Goal: Navigation & Orientation: Find specific page/section

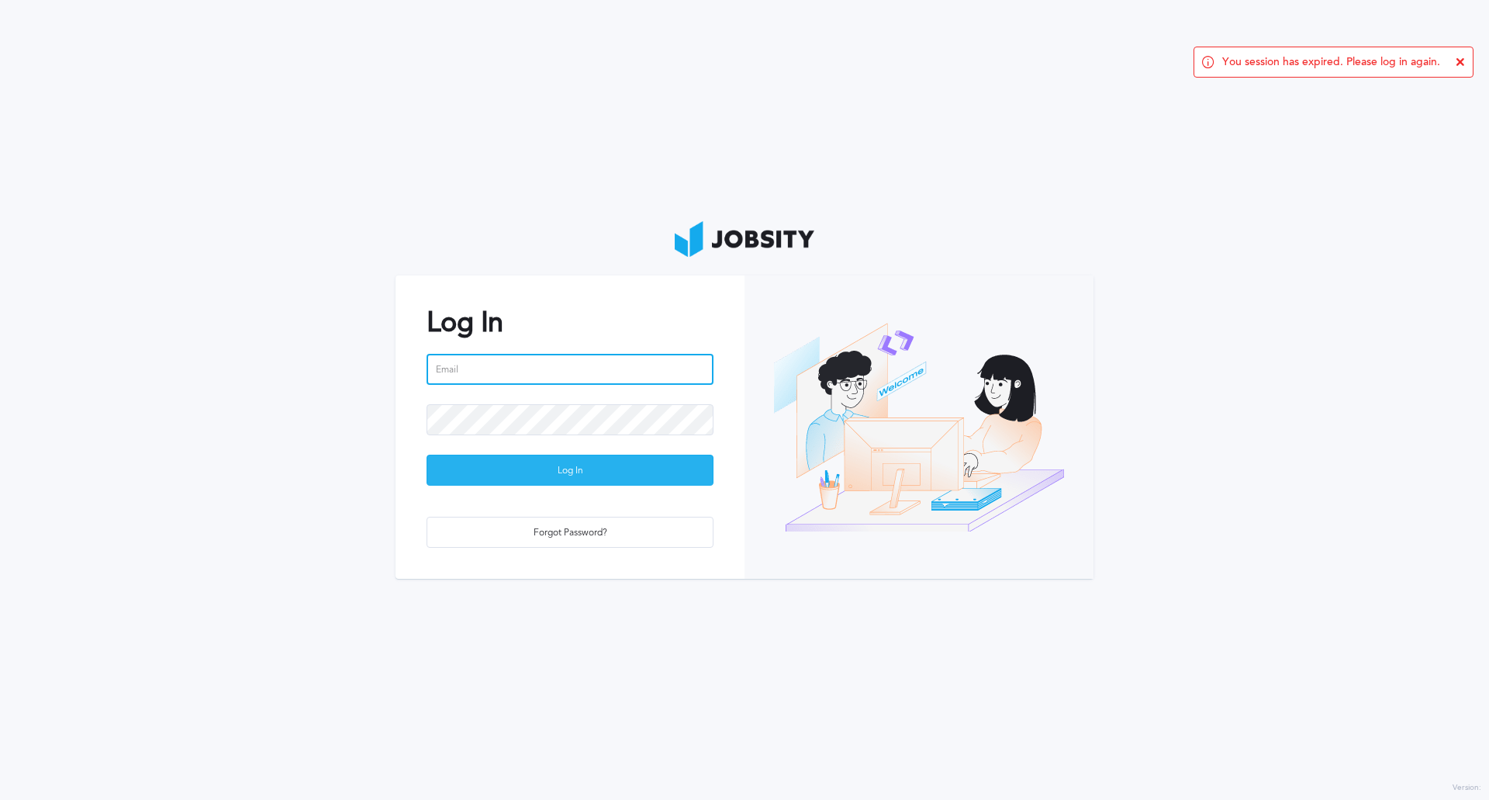
type input "[PERSON_NAME][EMAIL_ADDRESS][PERSON_NAME][DOMAIN_NAME]"
click at [619, 484] on div "Log In" at bounding box center [569, 470] width 285 height 31
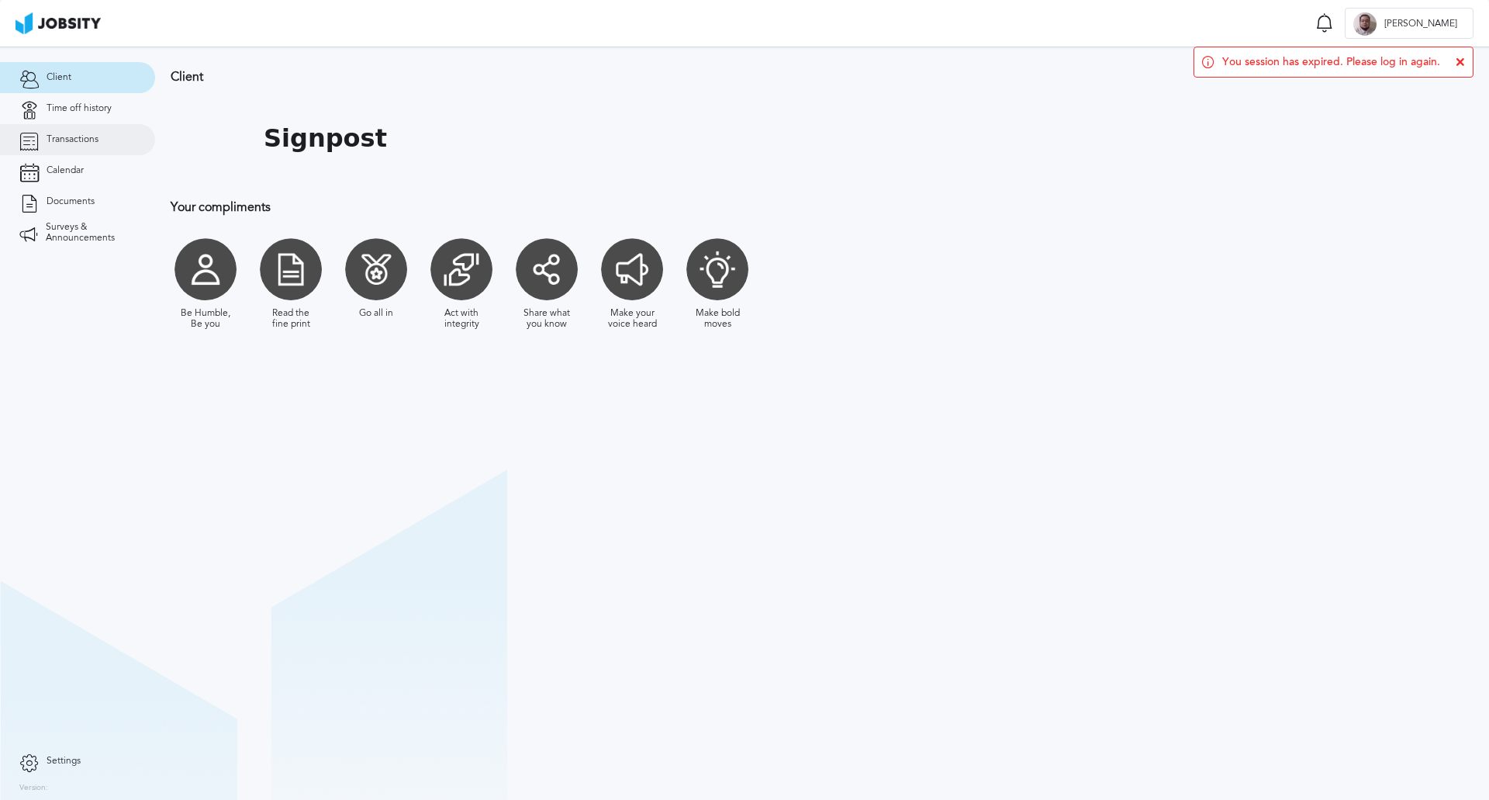
click at [79, 137] on span "Transactions" at bounding box center [73, 139] width 52 height 11
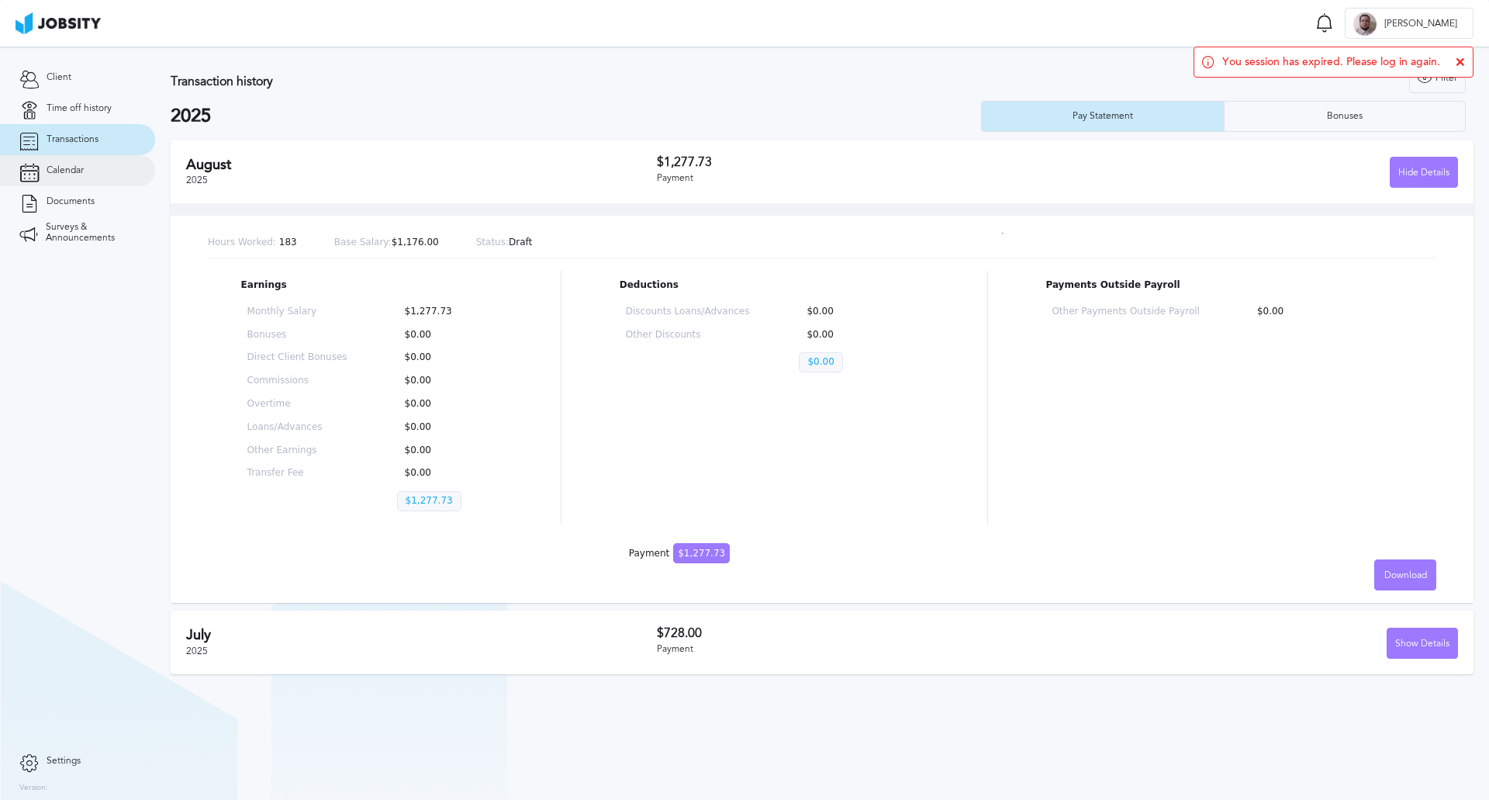
click at [52, 172] on span "Calendar" at bounding box center [65, 170] width 37 height 11
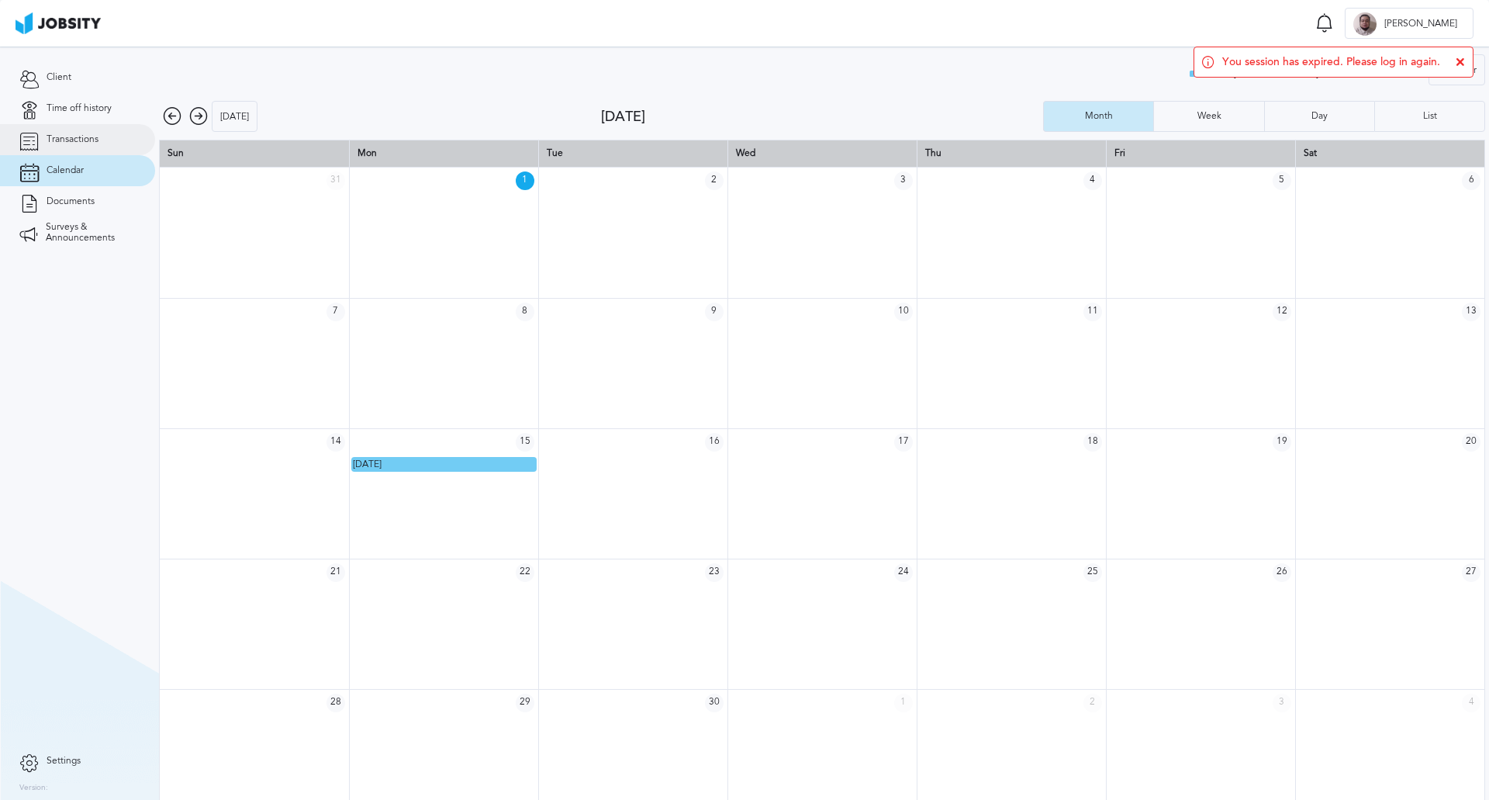
click at [82, 138] on span "Transactions" at bounding box center [73, 139] width 52 height 11
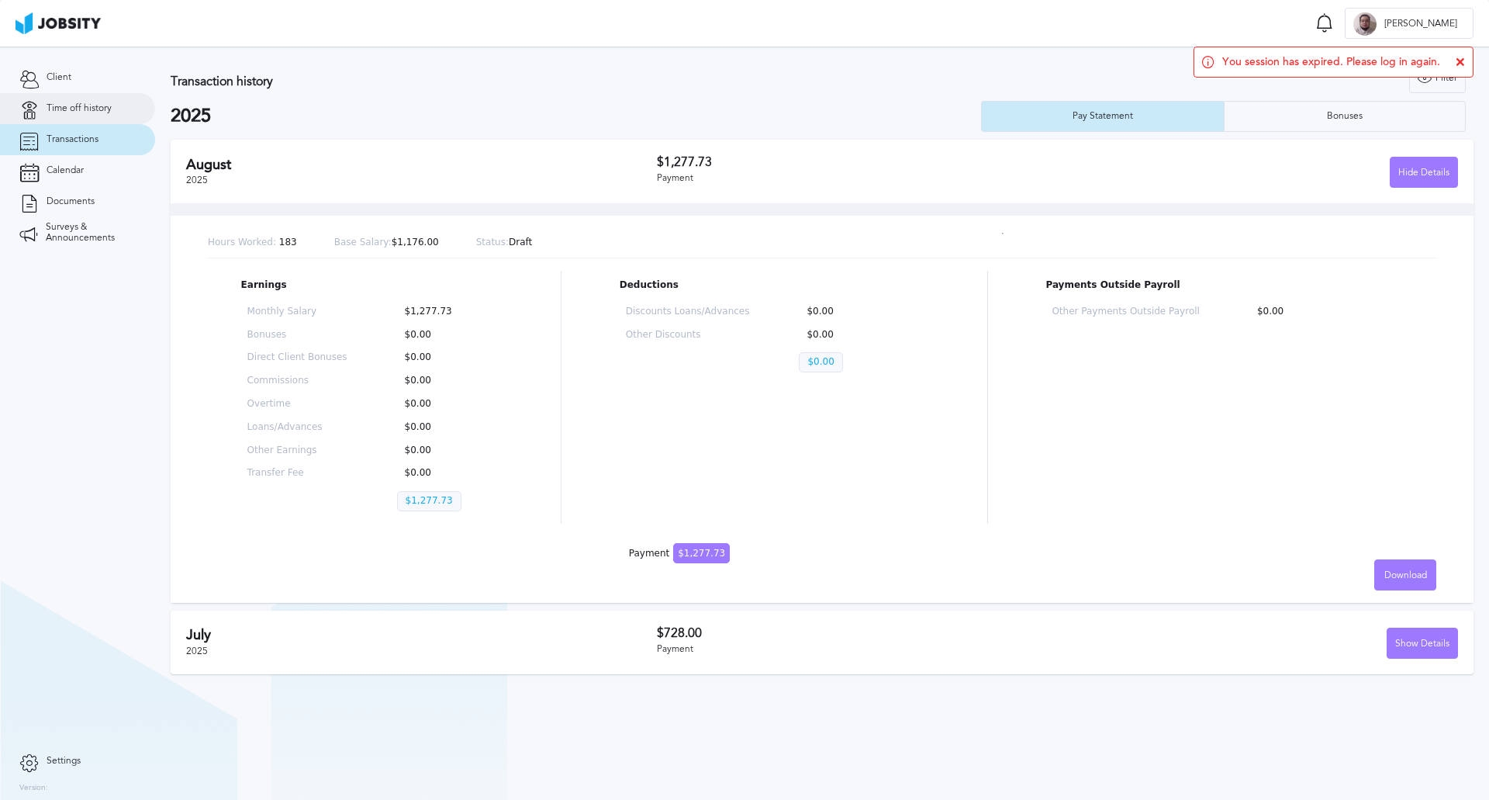
click at [79, 109] on span "Time off history" at bounding box center [79, 108] width 65 height 11
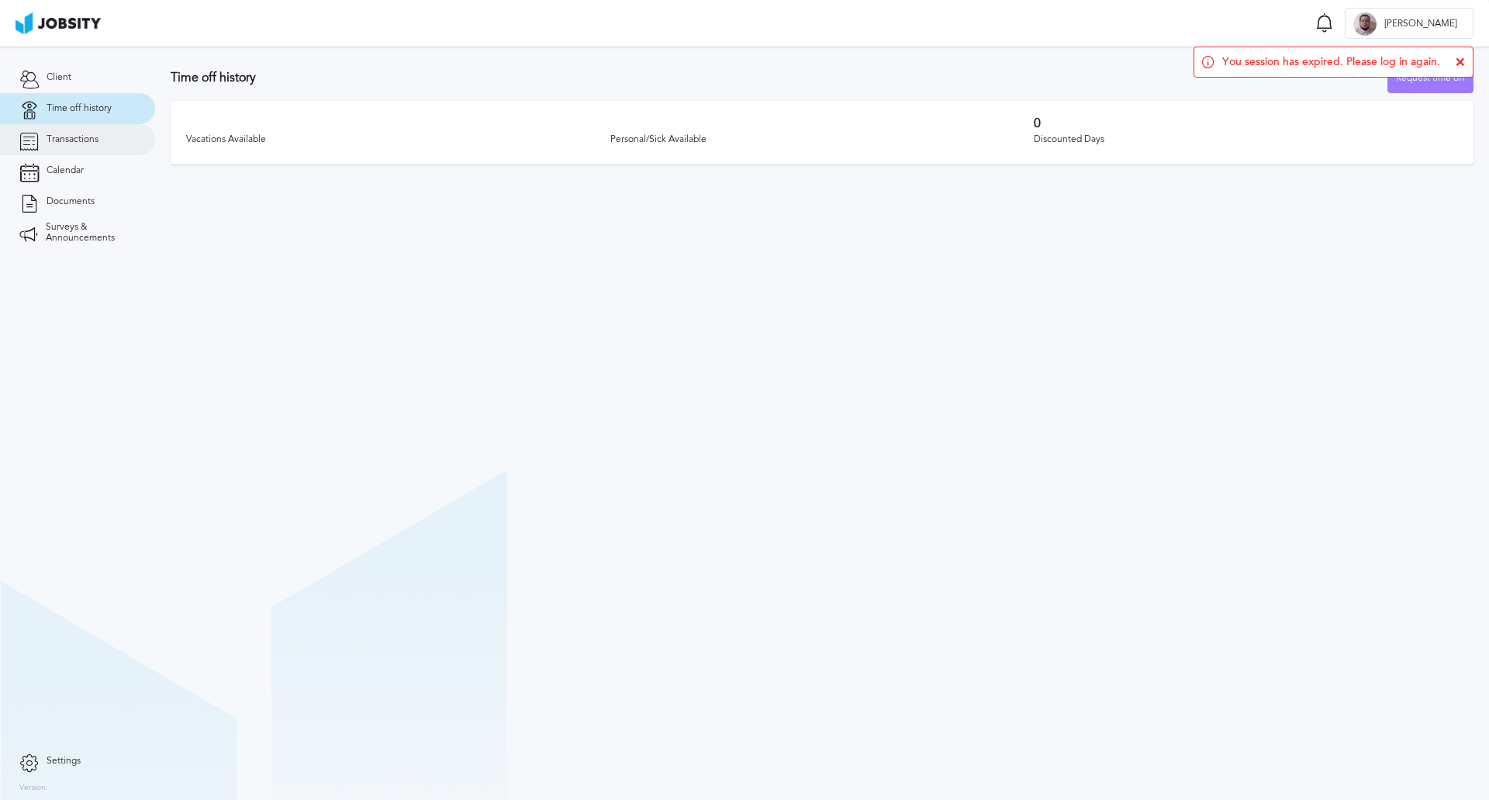
click at [73, 138] on span "Transactions" at bounding box center [73, 139] width 52 height 11
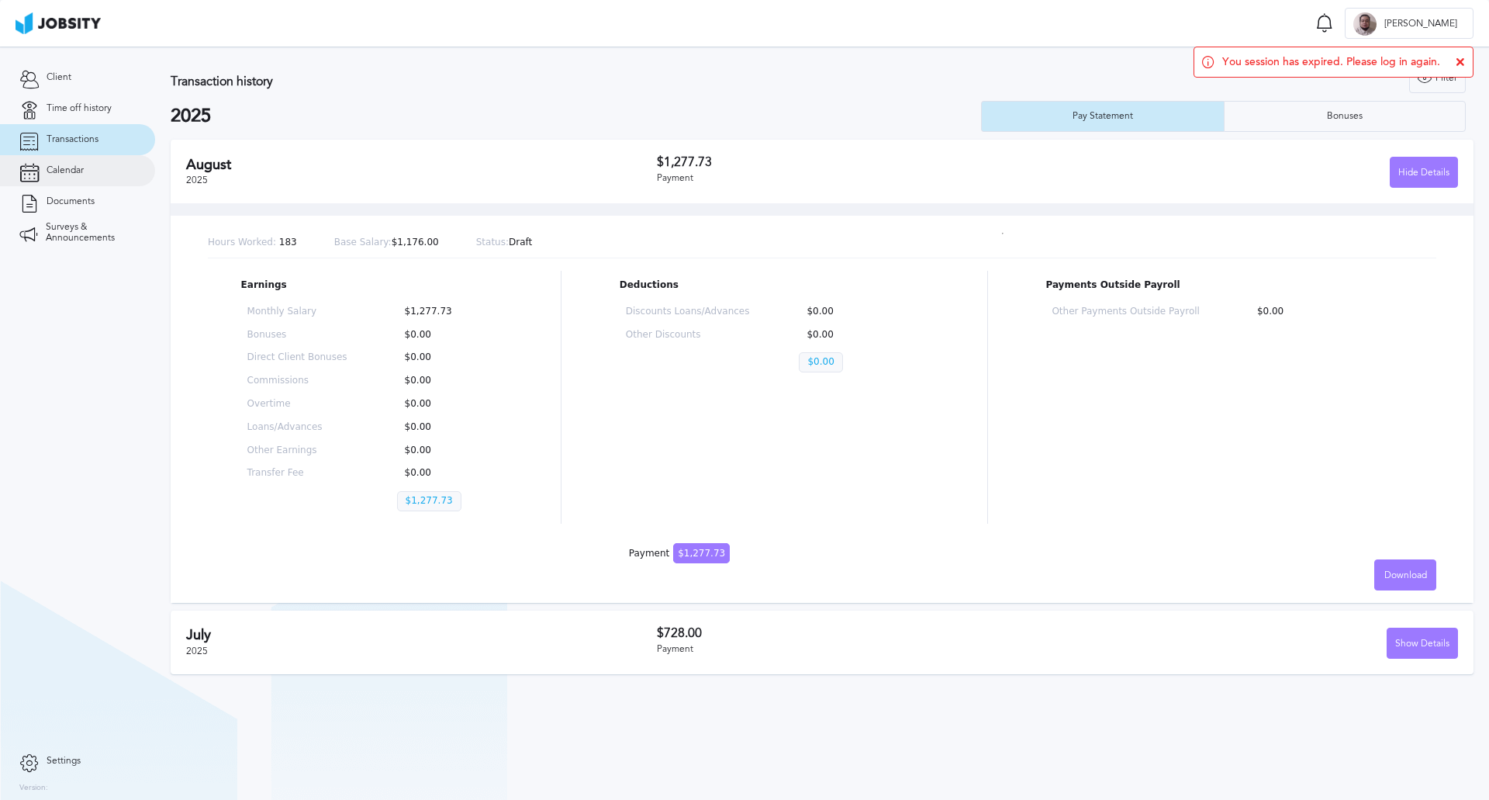
click at [73, 175] on span "Calendar" at bounding box center [65, 170] width 37 height 11
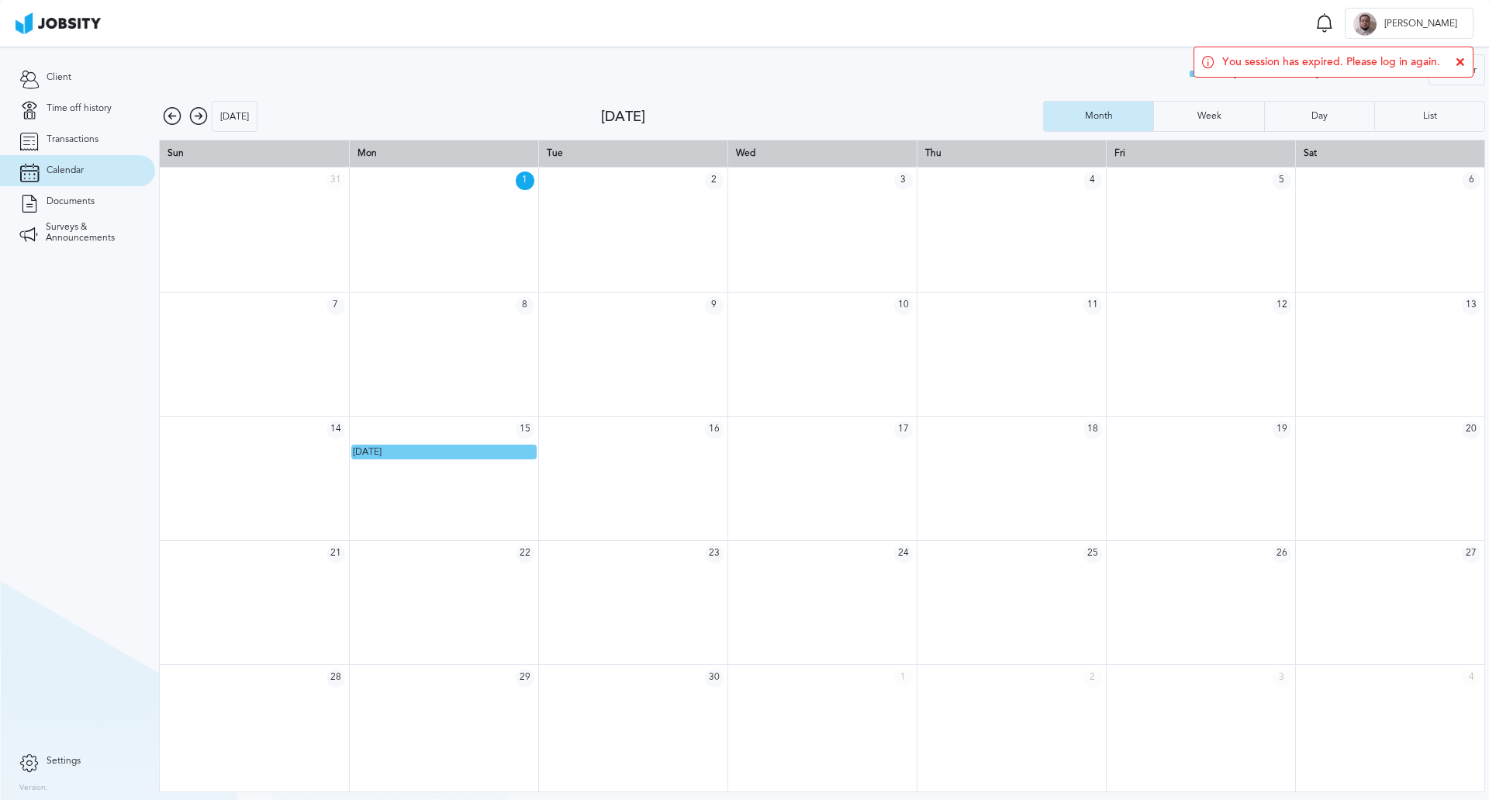
click at [444, 230] on td at bounding box center [443, 230] width 189 height 124
click at [74, 240] on span "Surveys & Announcements" at bounding box center [91, 233] width 90 height 22
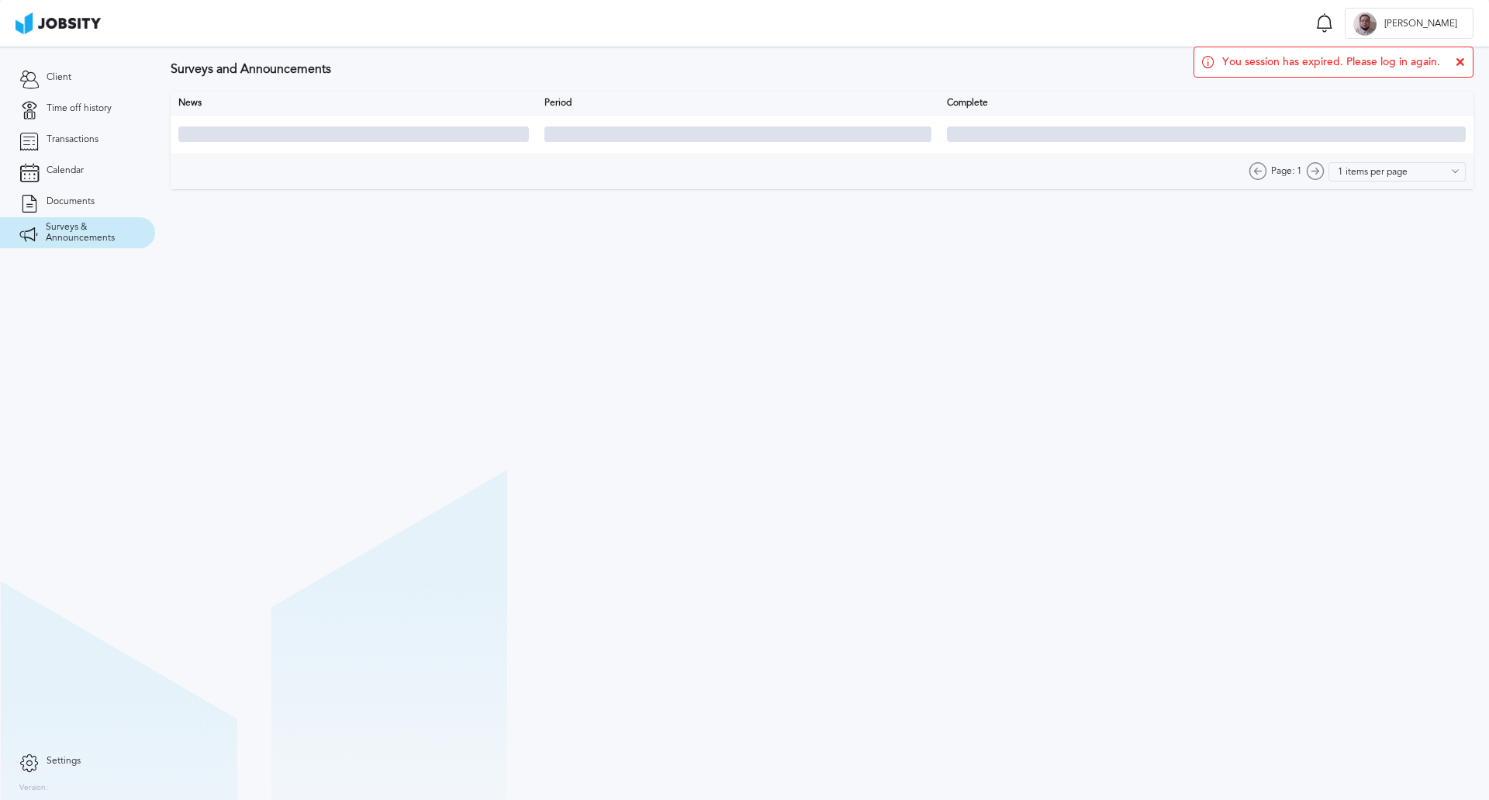
type input "10 items per page"
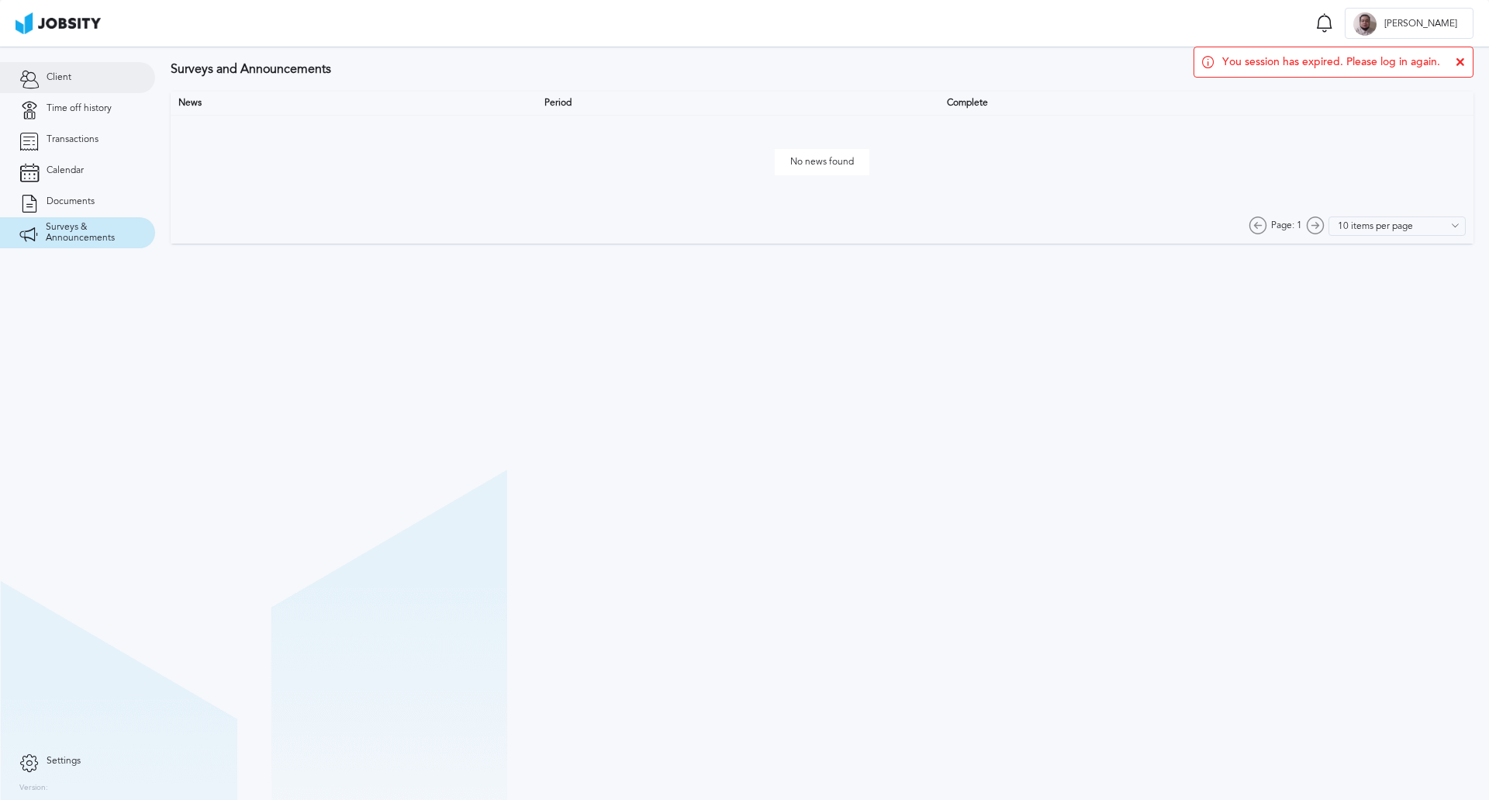
click at [62, 79] on span "Client" at bounding box center [59, 77] width 25 height 11
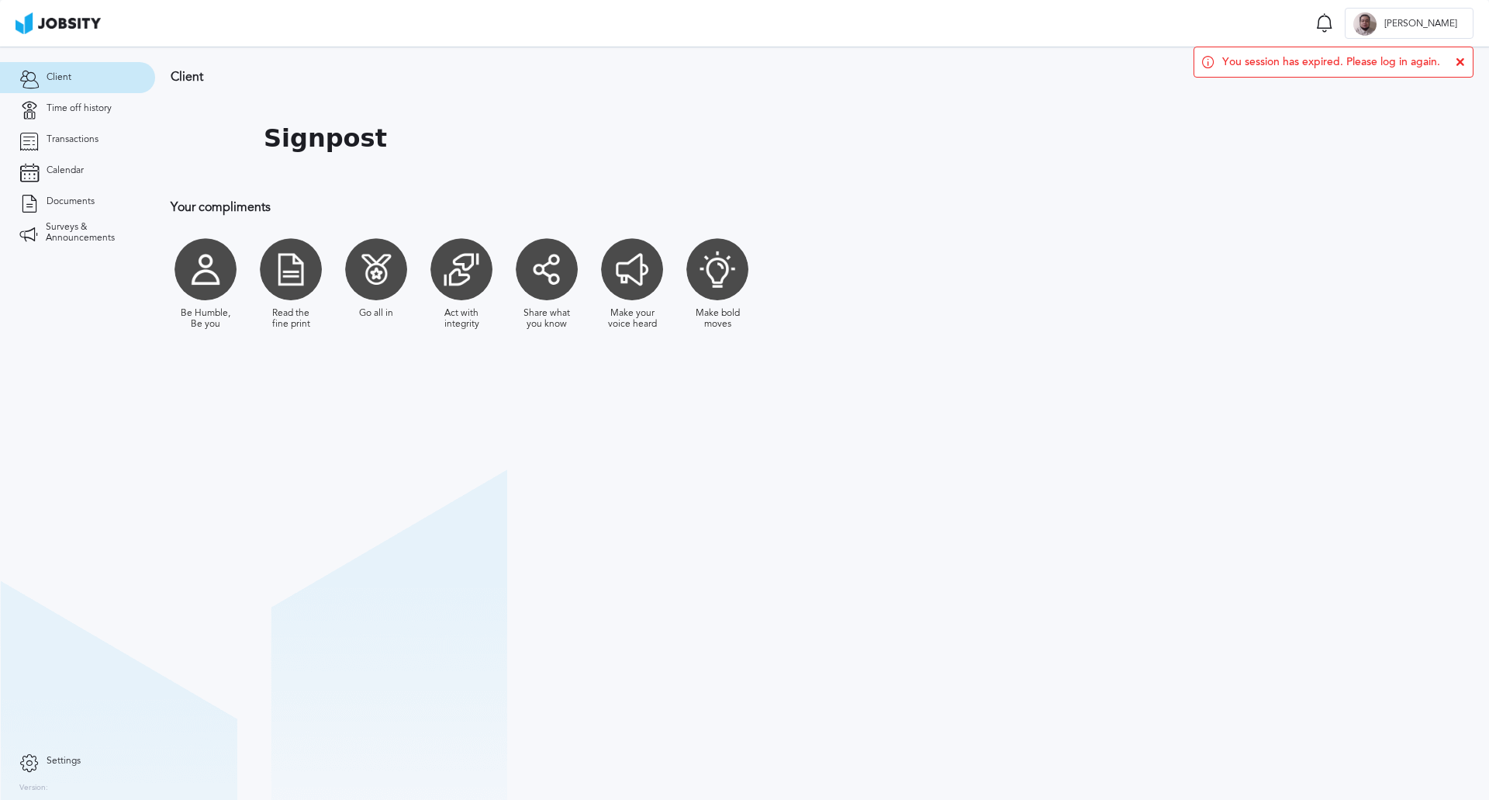
drag, startPoint x: 1465, startPoint y: 59, endPoint x: 1456, endPoint y: 64, distance: 10.1
click at [1465, 60] on icon at bounding box center [1460, 61] width 9 height 9
click at [1377, 31] on div at bounding box center [1365, 23] width 23 height 23
click at [1428, 26] on li "Log Out" at bounding box center [1436, 23] width 76 height 31
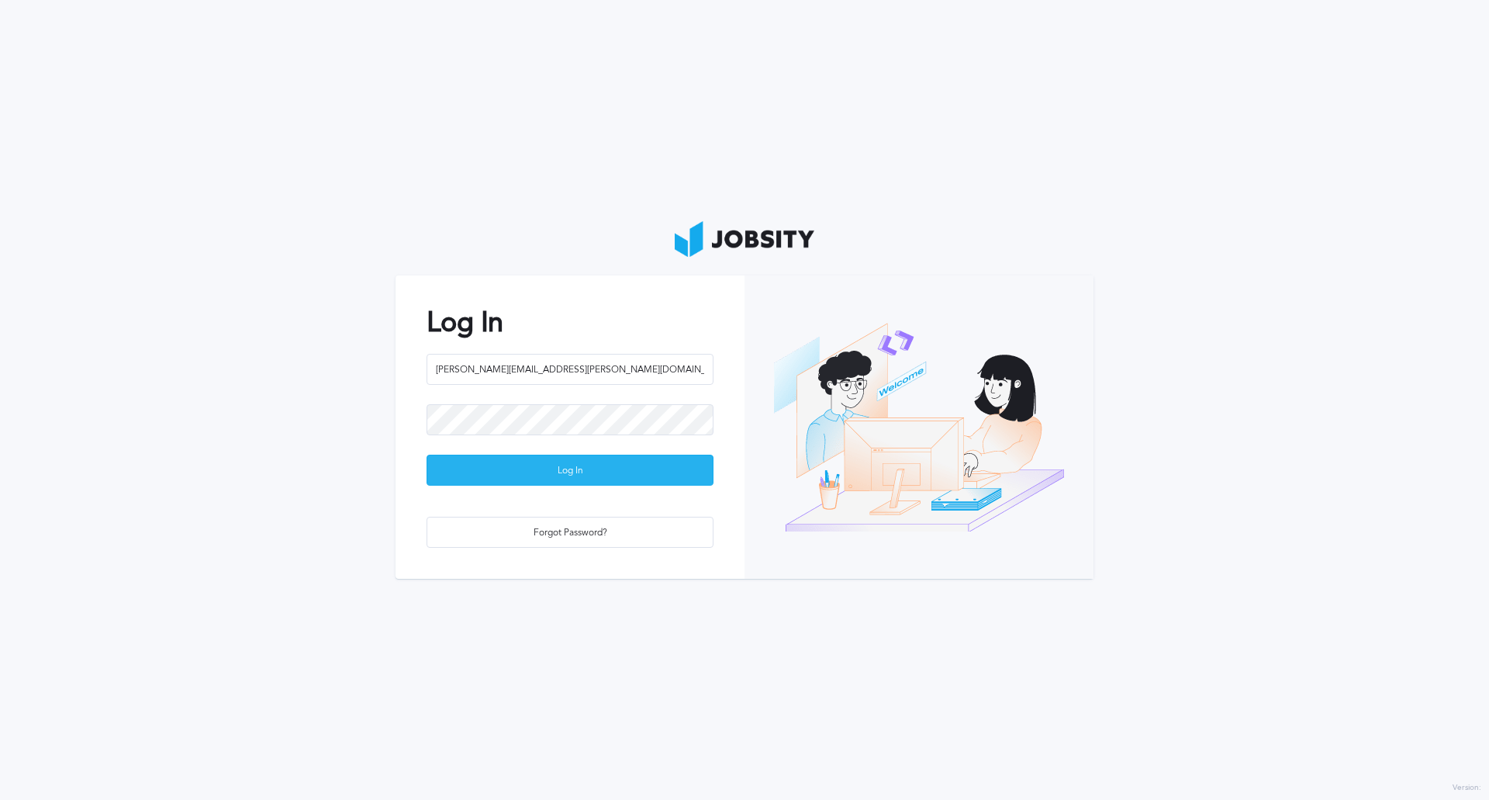
click at [580, 468] on div "Log In" at bounding box center [569, 470] width 285 height 31
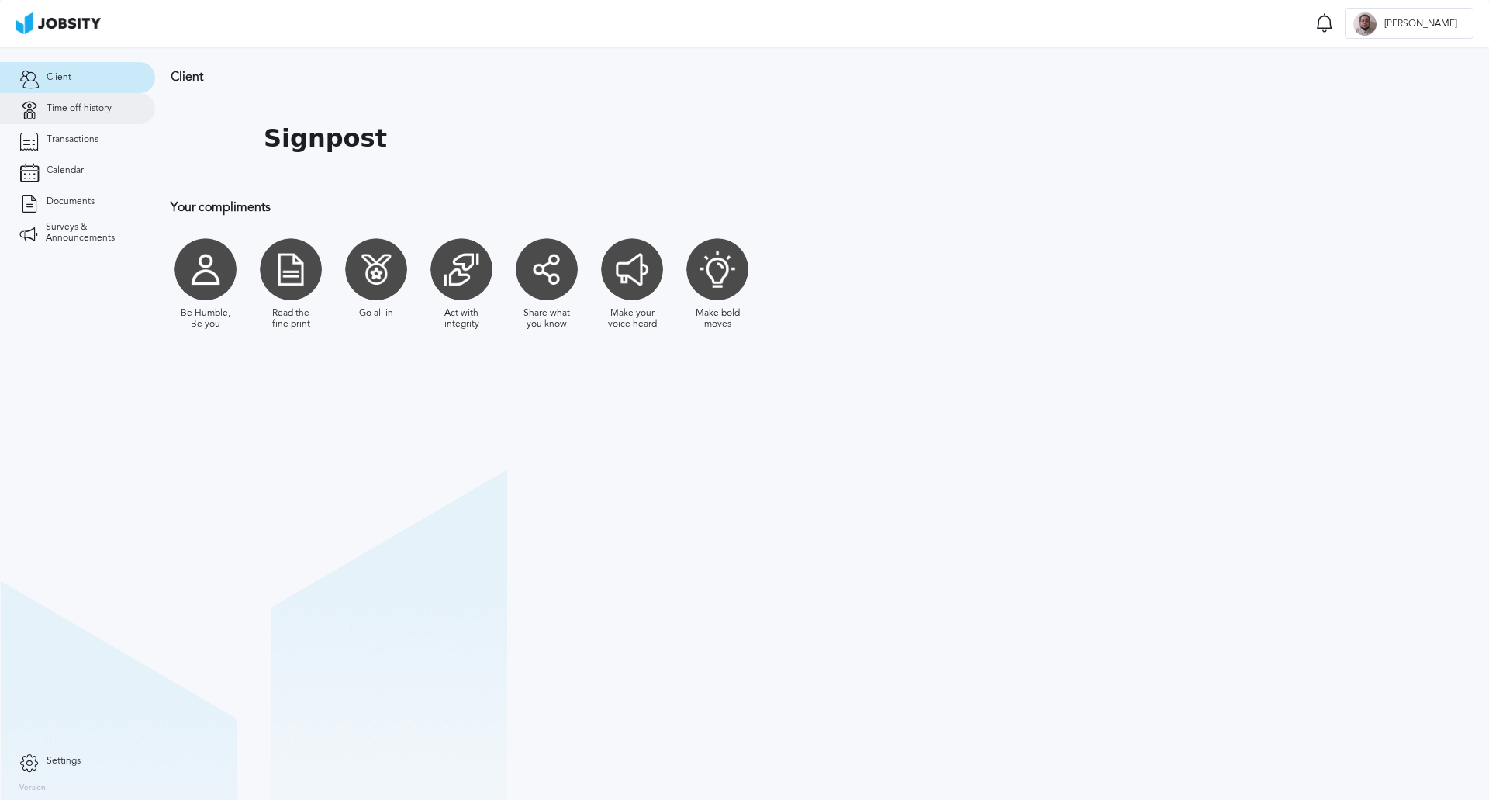
click at [99, 111] on span "Time off history" at bounding box center [79, 108] width 65 height 11
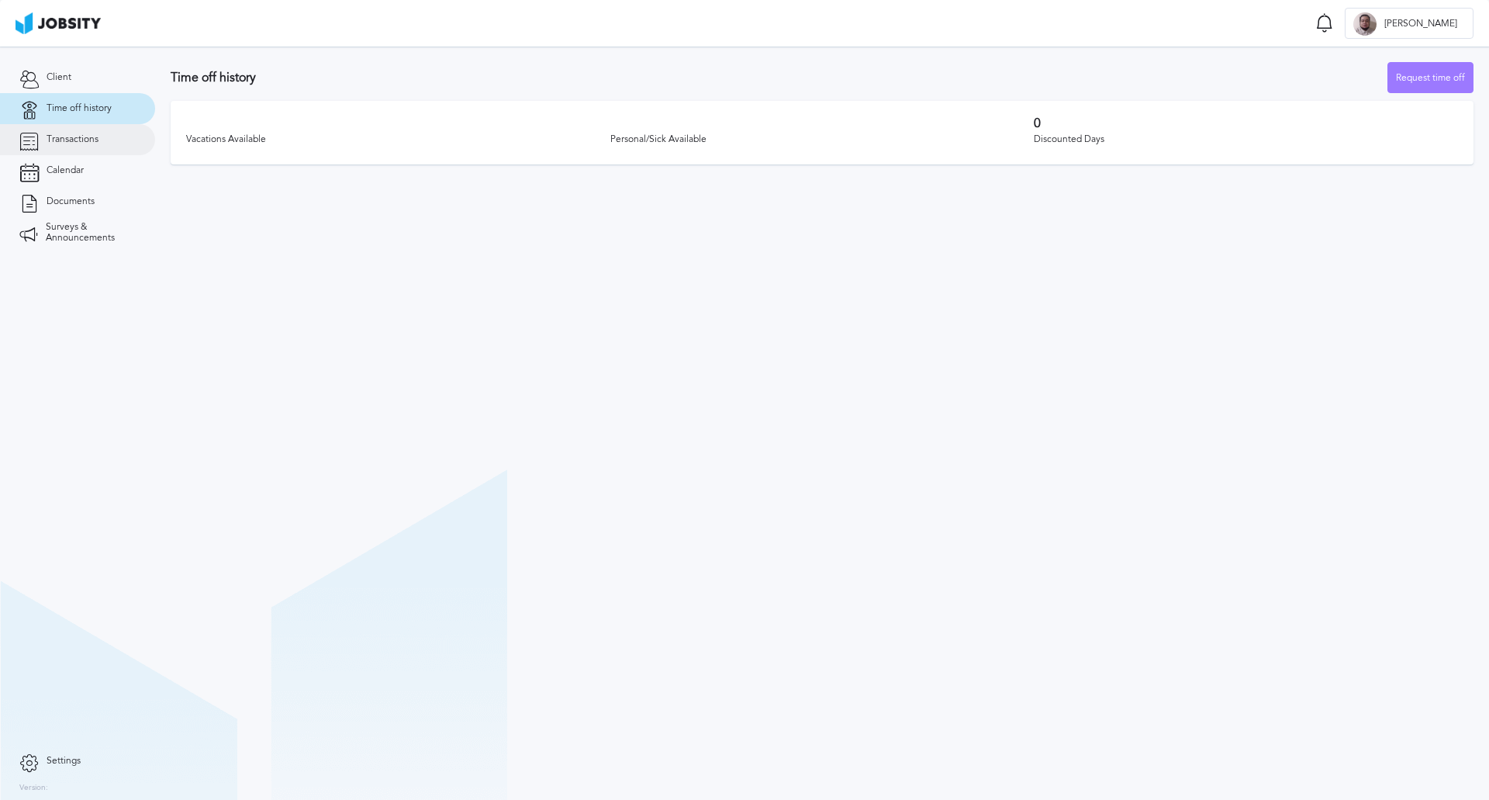
click at [87, 135] on span "Transactions" at bounding box center [73, 139] width 52 height 11
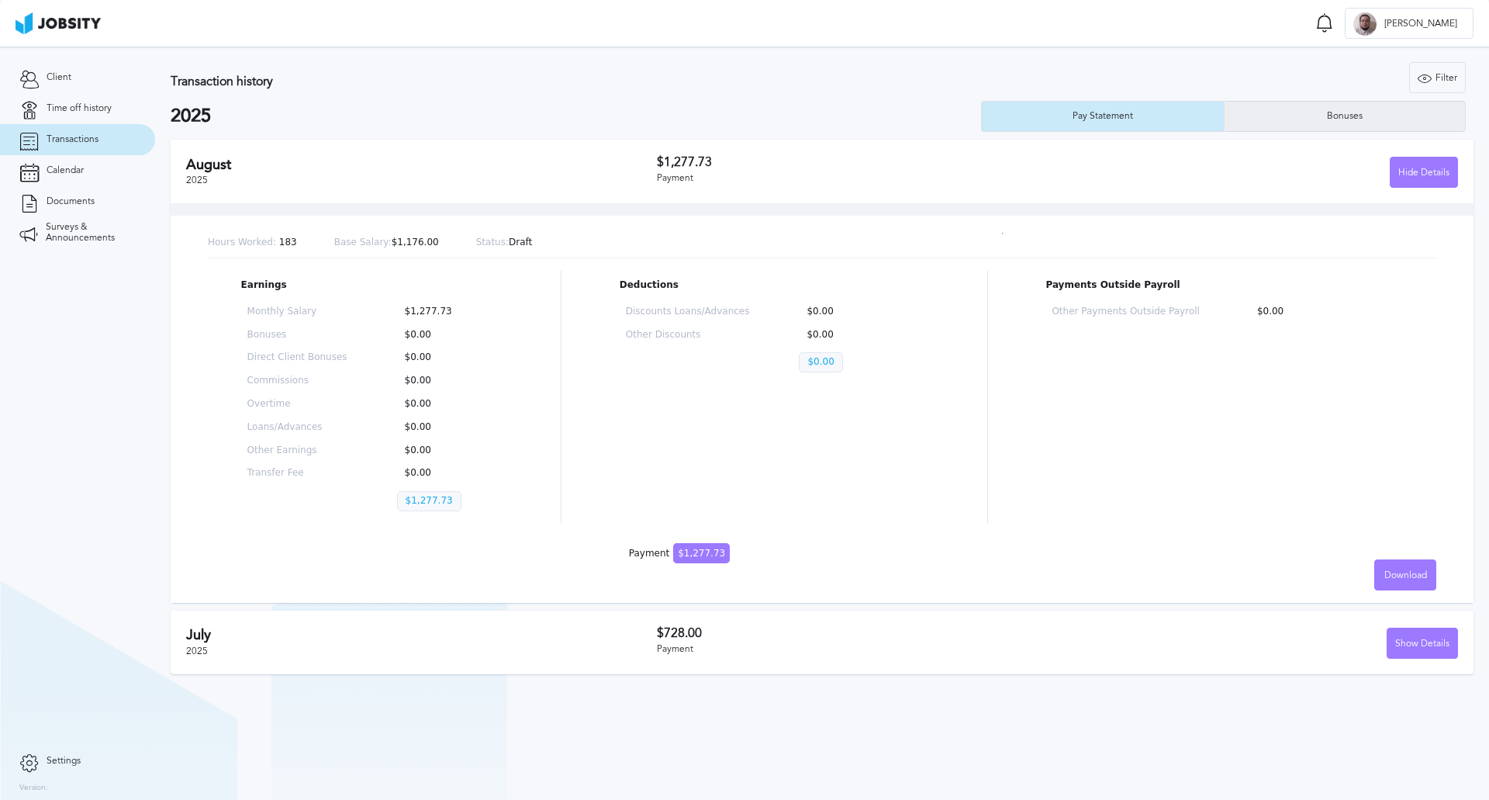
click at [1284, 114] on div "Bonuses" at bounding box center [1345, 116] width 241 height 31
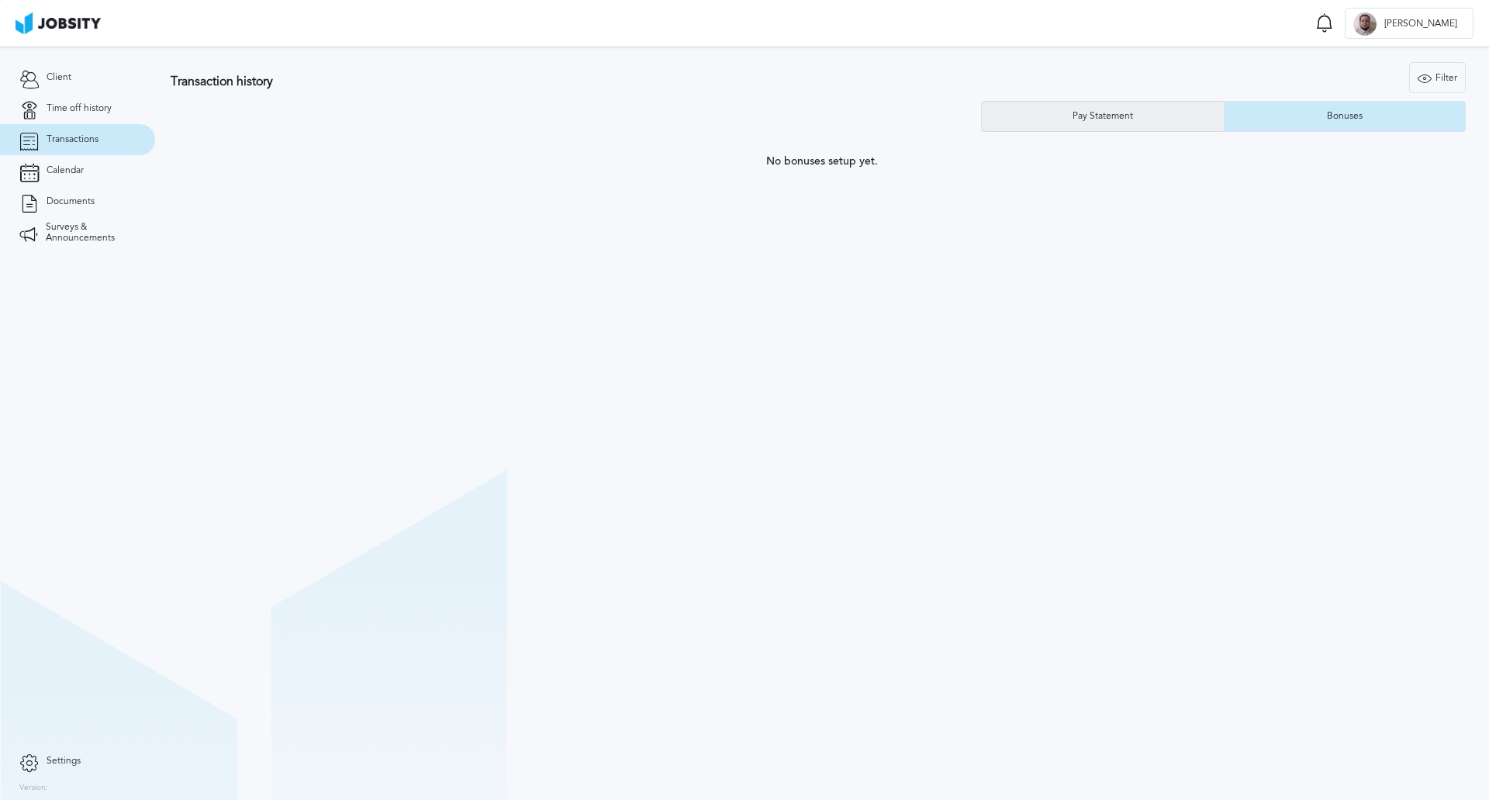
click at [1150, 123] on div "Pay Statement" at bounding box center [1103, 116] width 242 height 31
